Goal: Check status: Check status

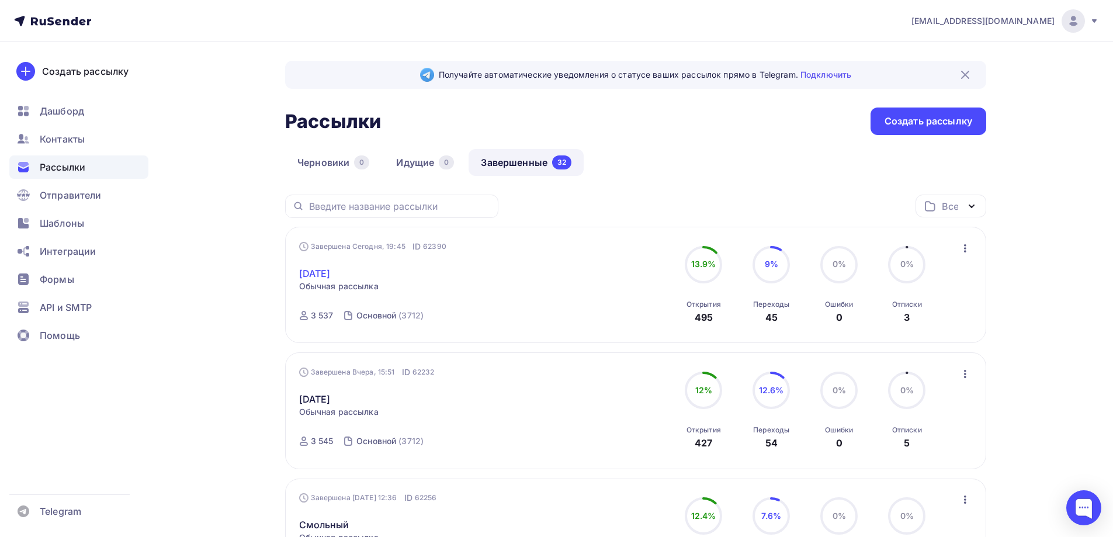
click at [325, 268] on link "[DATE]" at bounding box center [315, 273] width 32 height 14
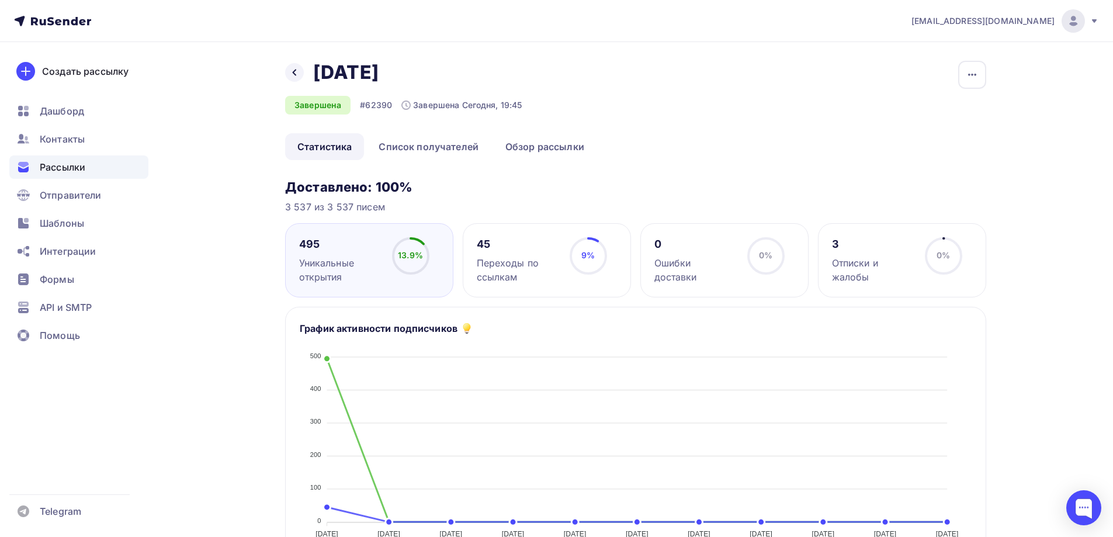
click at [839, 262] on div "Отписки и жалобы" at bounding box center [873, 270] width 82 height 28
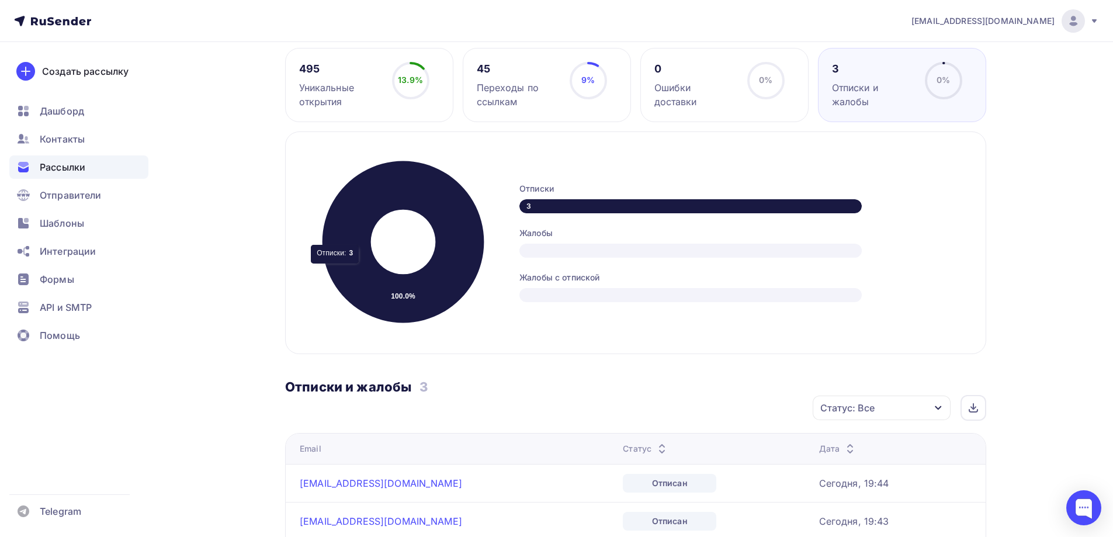
scroll to position [409, 0]
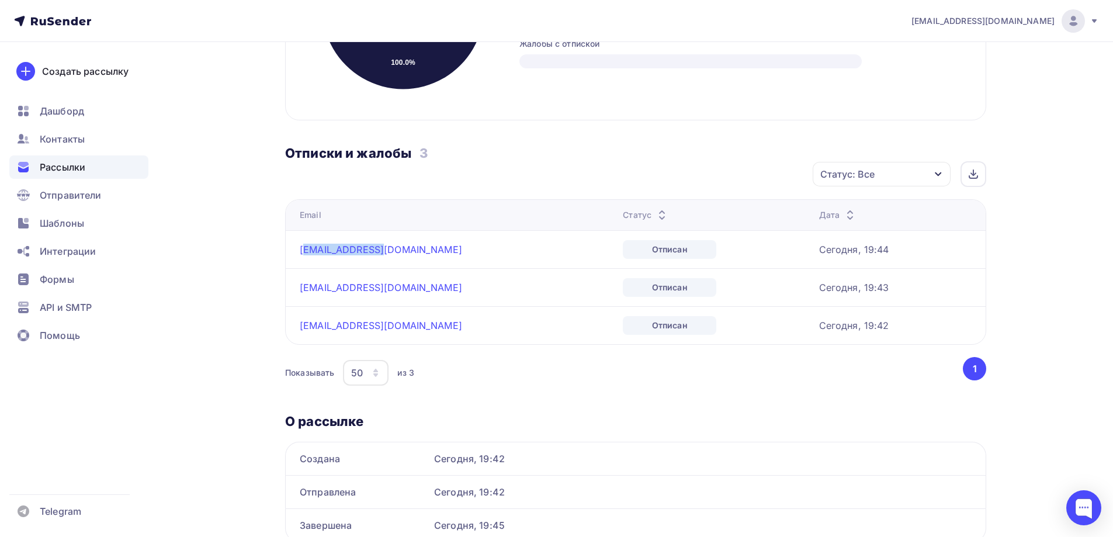
drag, startPoint x: 390, startPoint y: 250, endPoint x: 294, endPoint y: 247, distance: 95.8
click at [301, 247] on div "[EMAIL_ADDRESS][DOMAIN_NAME]" at bounding box center [446, 250] width 292 height 12
copy link "[EMAIL_ADDRESS][DOMAIN_NAME]"
drag, startPoint x: 404, startPoint y: 294, endPoint x: 299, endPoint y: 270, distance: 107.7
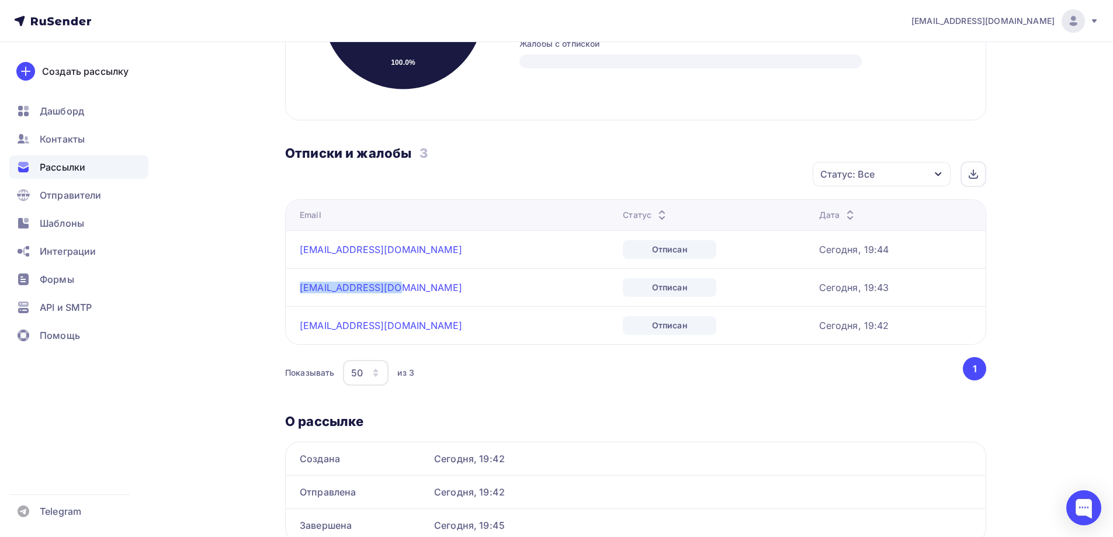
click at [299, 270] on td "[EMAIL_ADDRESS][DOMAIN_NAME]" at bounding box center [452, 287] width 332 height 38
copy link "[EMAIL_ADDRESS][DOMAIN_NAME]"
drag, startPoint x: 419, startPoint y: 328, endPoint x: 299, endPoint y: 322, distance: 119.9
click at [299, 322] on td "[EMAIL_ADDRESS][DOMAIN_NAME]" at bounding box center [452, 325] width 332 height 38
copy link "[EMAIL_ADDRESS][DOMAIN_NAME]"
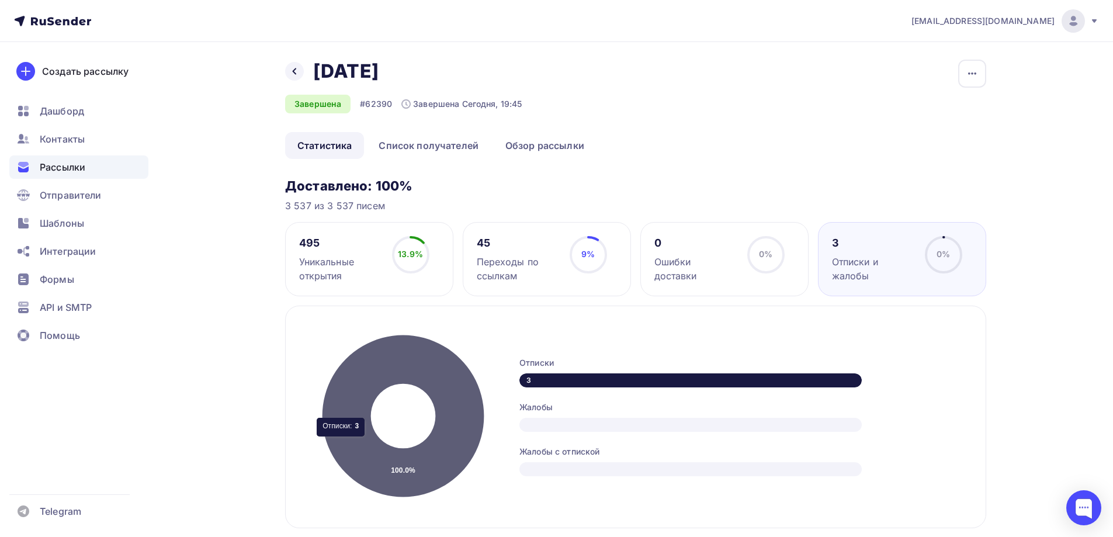
scroll to position [0, 0]
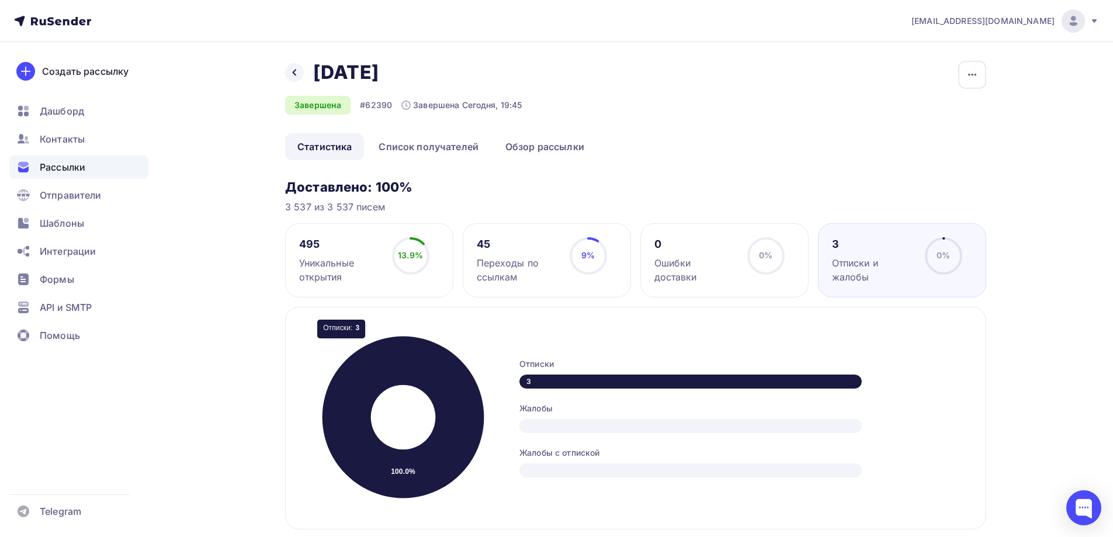
click at [496, 272] on div "Переходы по ссылкам" at bounding box center [518, 270] width 82 height 28
